Goal: Check status: Check status

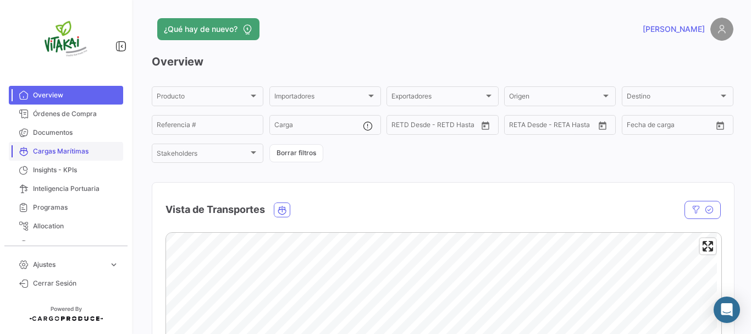
click at [76, 152] on span "Cargas Marítimas" at bounding box center [76, 151] width 86 height 10
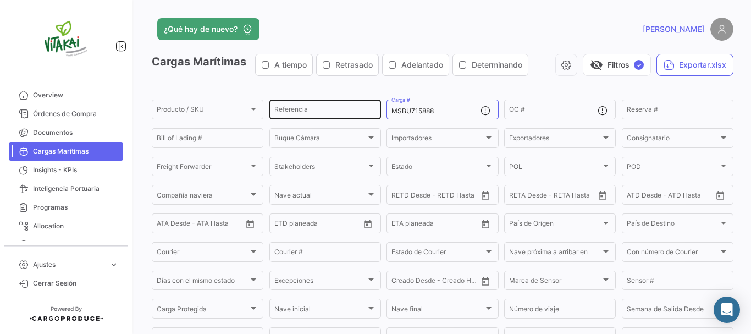
drag, startPoint x: 439, startPoint y: 113, endPoint x: 341, endPoint y: 115, distance: 97.9
click at [0, 0] on div "Producto / SKU Producto / SKU Referencia MSBU715888 Carga # OC # Reserva # Bill…" at bounding box center [0, 0] width 0 height 0
paste input "MSBU7158881"
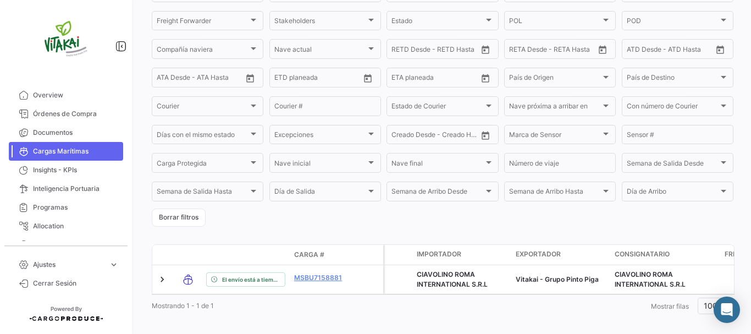
scroll to position [163, 0]
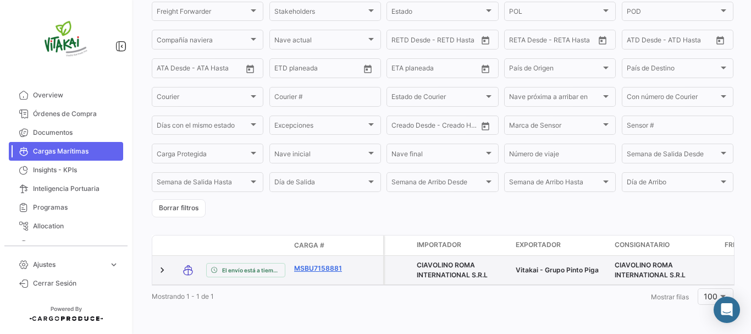
type input "MSBU7158881"
click at [307, 263] on link "MSBU7158881" at bounding box center [322, 268] width 57 height 10
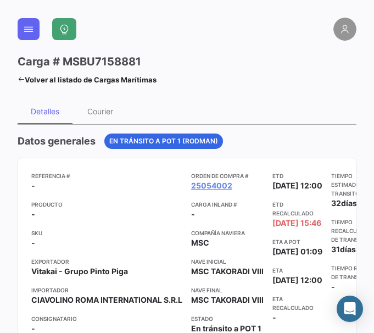
click at [104, 78] on link "Volver al listado de Cargas Marítimas" at bounding box center [87, 79] width 139 height 15
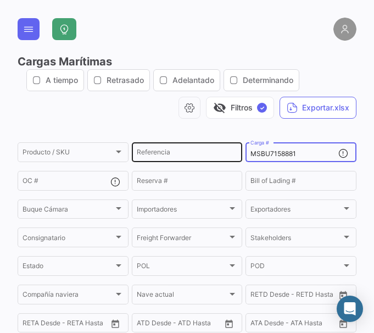
drag, startPoint x: 305, startPoint y: 155, endPoint x: 228, endPoint y: 155, distance: 76.4
click at [0, 0] on div "Producto / SKU Producto / SKU Referencia MSBU7158881 Carga # OC # Reserva # Bil…" at bounding box center [0, 0] width 0 height 0
paste input "UETU772040"
type input "UETU772040"
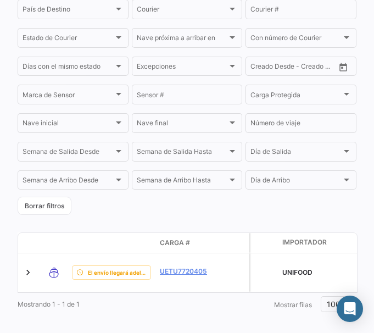
scroll to position [377, 0]
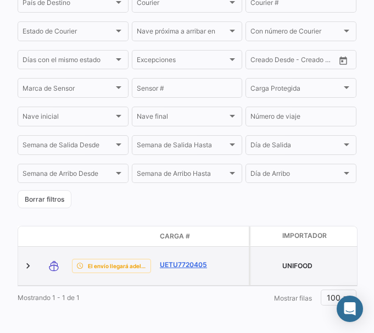
click at [184, 260] on link "UETU7720405" at bounding box center [188, 265] width 57 height 10
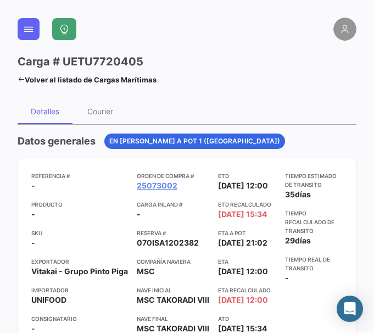
click at [90, 77] on link "Volver al listado de Cargas Marítimas" at bounding box center [87, 79] width 139 height 15
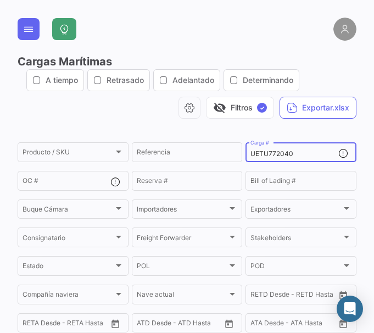
drag, startPoint x: 293, startPoint y: 155, endPoint x: 241, endPoint y: 155, distance: 52.2
paste input "ECMU725468"
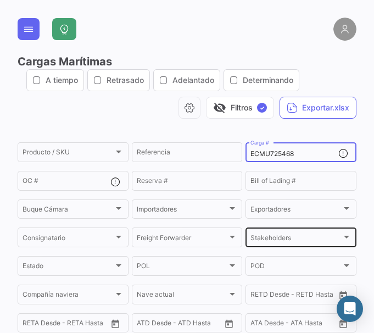
type input "ECMU725468"
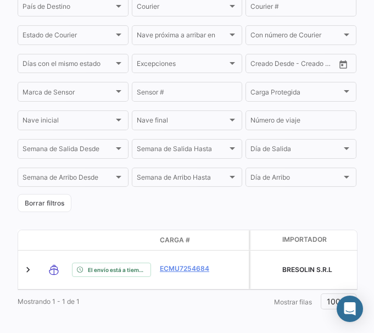
scroll to position [377, 0]
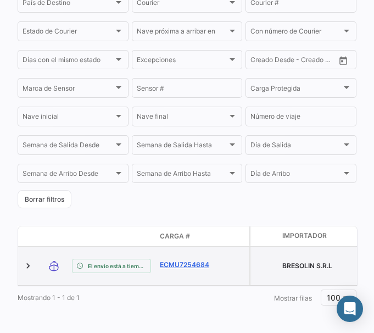
click at [187, 262] on link "ECMU7254684" at bounding box center [188, 265] width 57 height 10
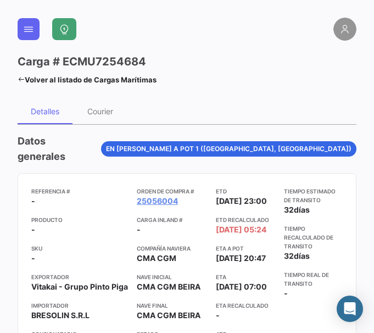
click at [40, 79] on link "Volver al listado de Cargas Marítimas" at bounding box center [87, 79] width 139 height 15
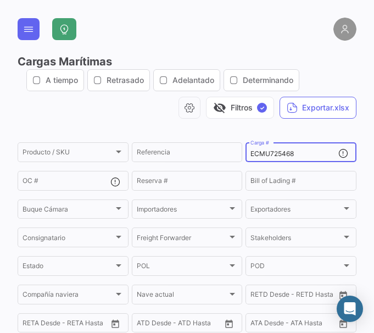
drag, startPoint x: 299, startPoint y: 156, endPoint x: 241, endPoint y: 159, distance: 57.8
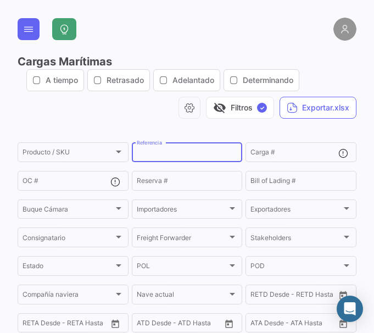
click at [172, 157] on input "Referencia" at bounding box center [187, 154] width 101 height 8
type input "25073001"
click at [181, 151] on input "25073001" at bounding box center [187, 154] width 101 height 8
drag, startPoint x: 176, startPoint y: 153, endPoint x: 86, endPoint y: 161, distance: 91.0
click at [0, 0] on div "Producto / SKU Producto / SKU 25073001 Referencia Carga # OC # Reserva # Bill o…" at bounding box center [0, 0] width 0 height 0
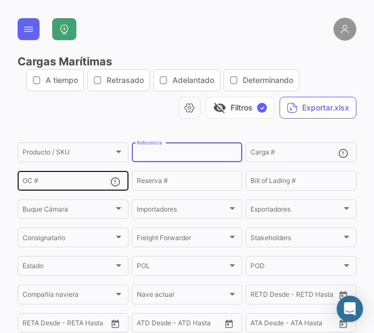
click at [71, 180] on input "OC #" at bounding box center [67, 183] width 88 height 8
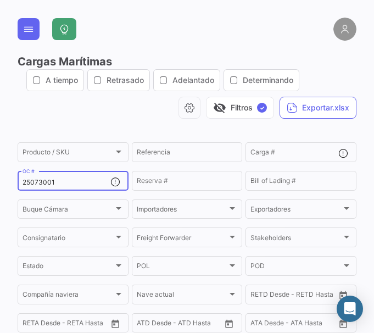
type input "25073001"
drag, startPoint x: 75, startPoint y: 185, endPoint x: 1, endPoint y: 185, distance: 73.7
click at [1, 185] on div "Cargas Marítimas A tiempo Retrasado Adelantado Determinando visibility_off Filt…" at bounding box center [187, 166] width 374 height 333
click at [129, 113] on div "visibility_off Filtros ✓ Exportar.xlsx" at bounding box center [187, 108] width 339 height 22
click at [263, 36] on div at bounding box center [280, 29] width 153 height 23
